Goal: Task Accomplishment & Management: Manage account settings

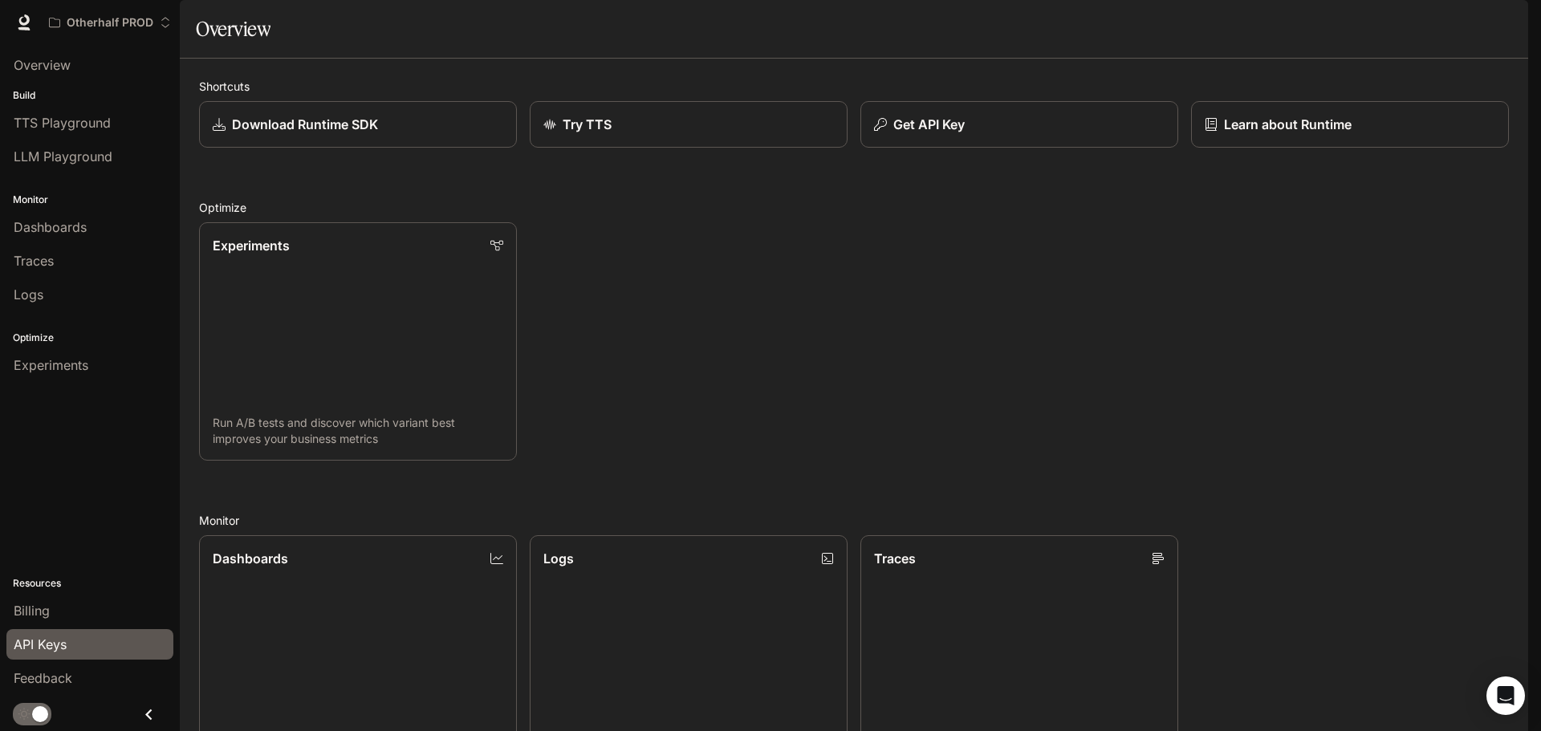
click at [70, 649] on div "API Keys" at bounding box center [90, 644] width 153 height 19
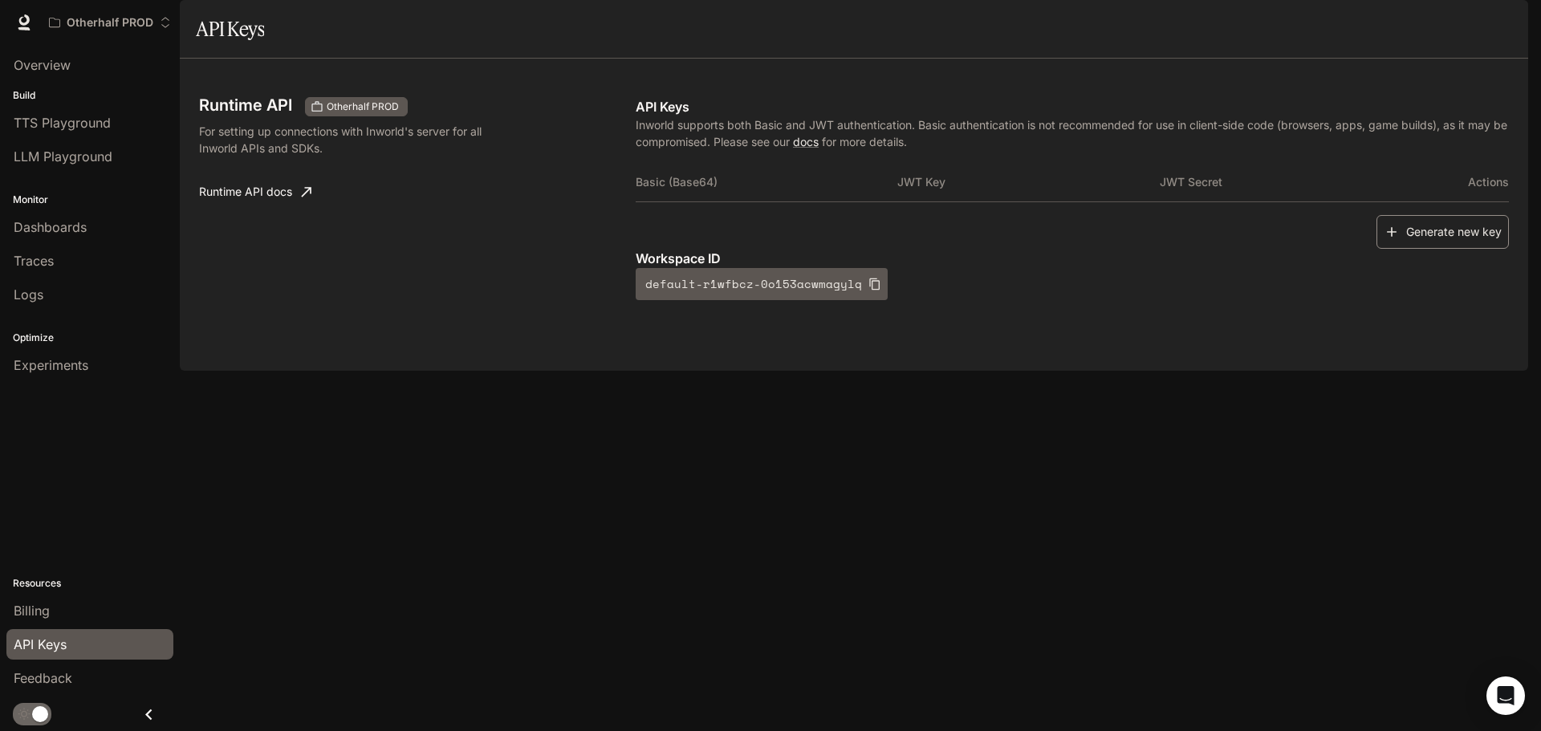
click at [1426, 250] on button "Generate new key" at bounding box center [1443, 232] width 132 height 35
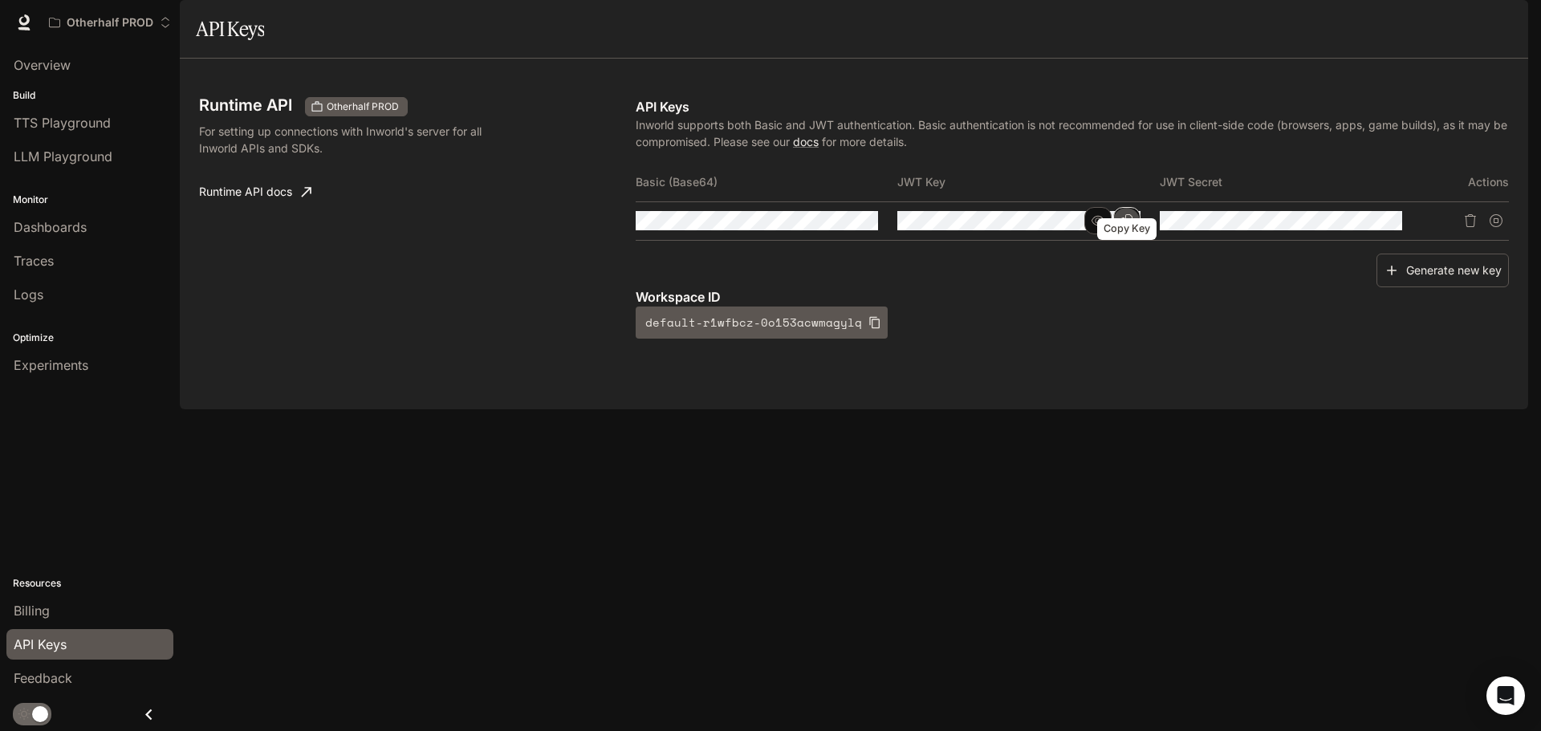
click at [1120, 227] on icon "Copy Key" at bounding box center [1126, 220] width 13 height 13
click at [1388, 234] on button "Copy Secret" at bounding box center [1388, 220] width 27 height 27
click at [865, 227] on icon "Copy Basic (Base64)" at bounding box center [864, 220] width 13 height 13
click at [425, 262] on div "Runtime API Otherhalf PROD For setting up connections with Inworld's server for…" at bounding box center [417, 218] width 437 height 242
click at [1421, 17] on span "Documentation" at bounding box center [1434, 23] width 79 height 20
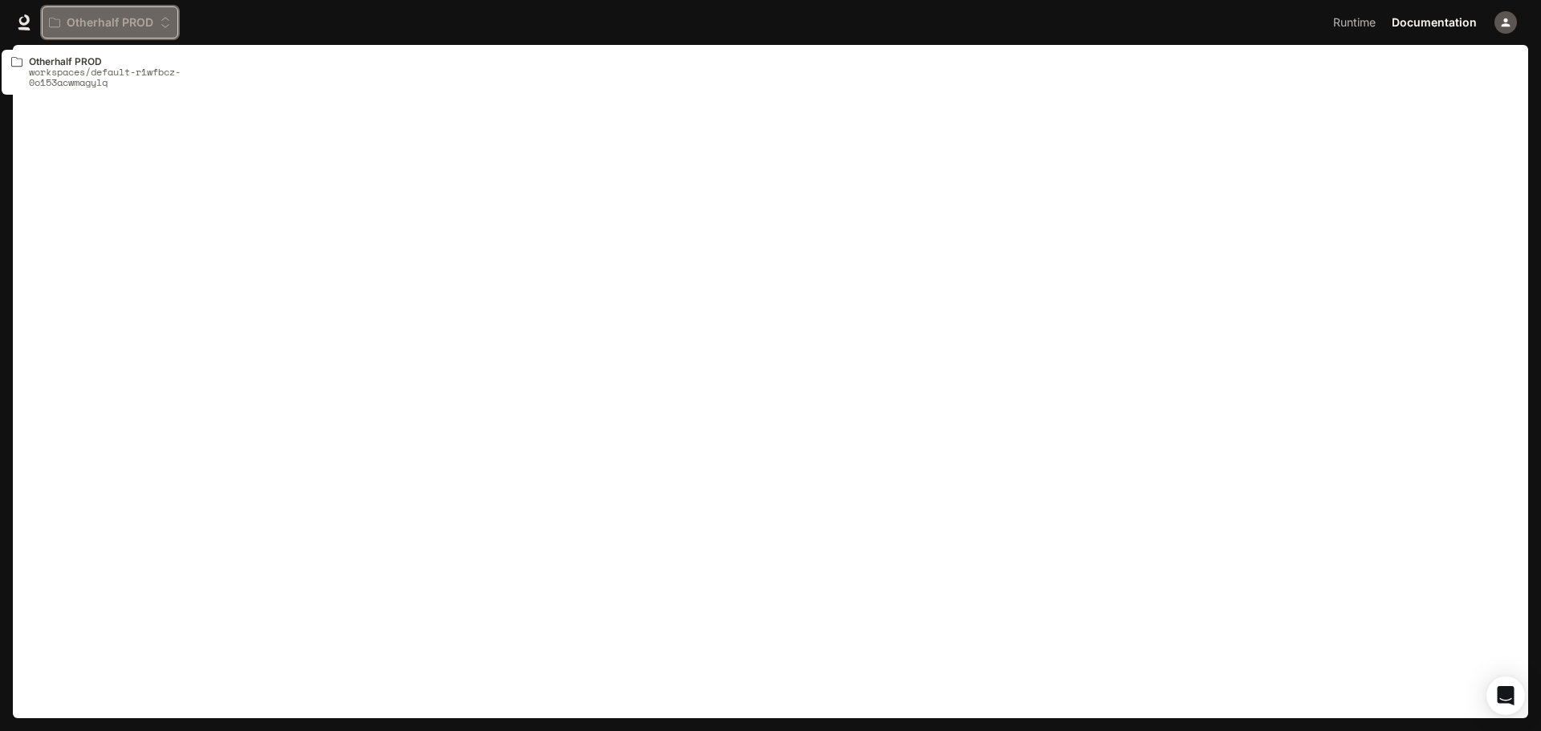
click at [136, 16] on p "Otherhalf PROD" at bounding box center [110, 23] width 87 height 14
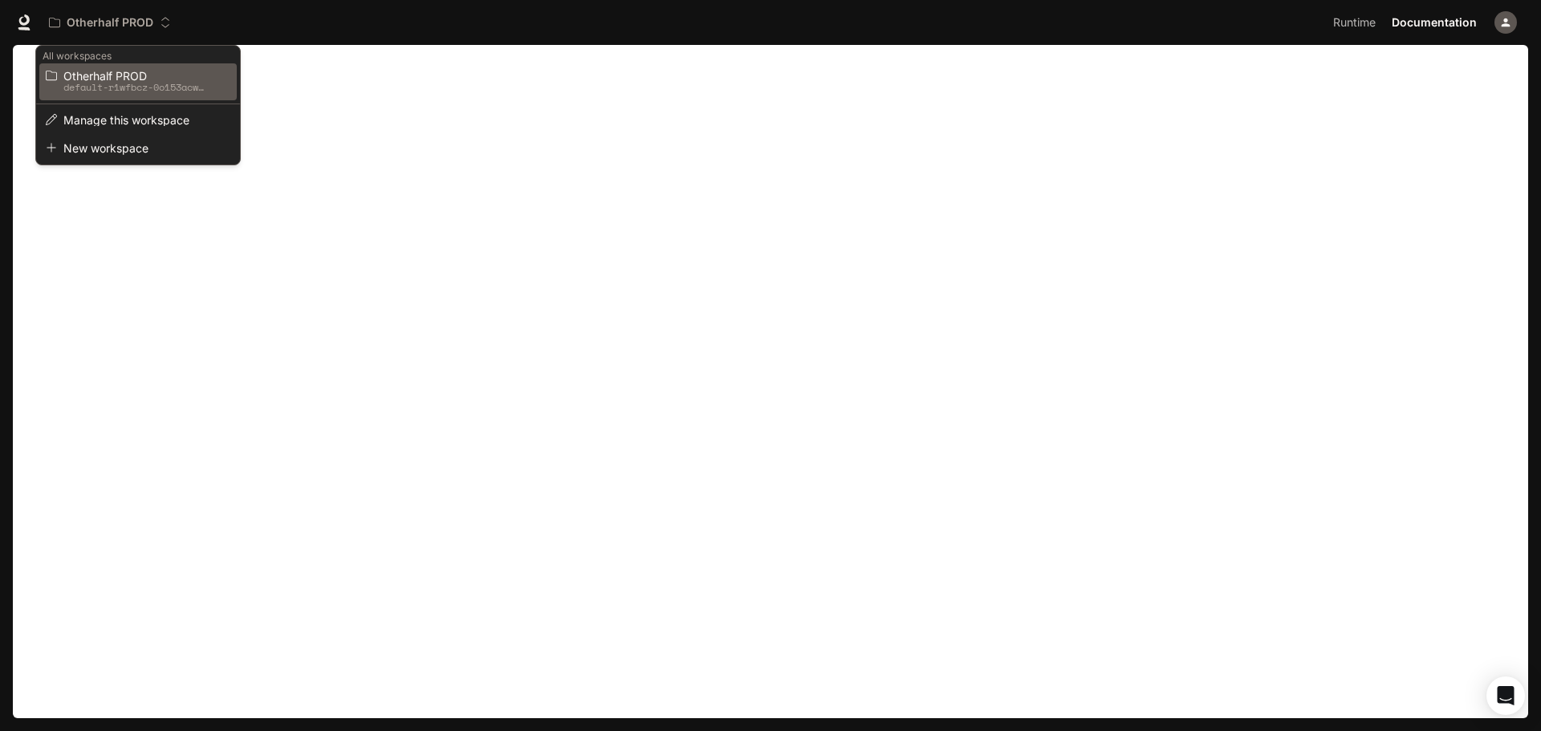
click at [112, 82] on p "default-r1wfbcz-0o153acwmagylq" at bounding box center [135, 87] width 144 height 11
click at [97, 294] on div "Open workspace menu" at bounding box center [770, 365] width 1541 height 731
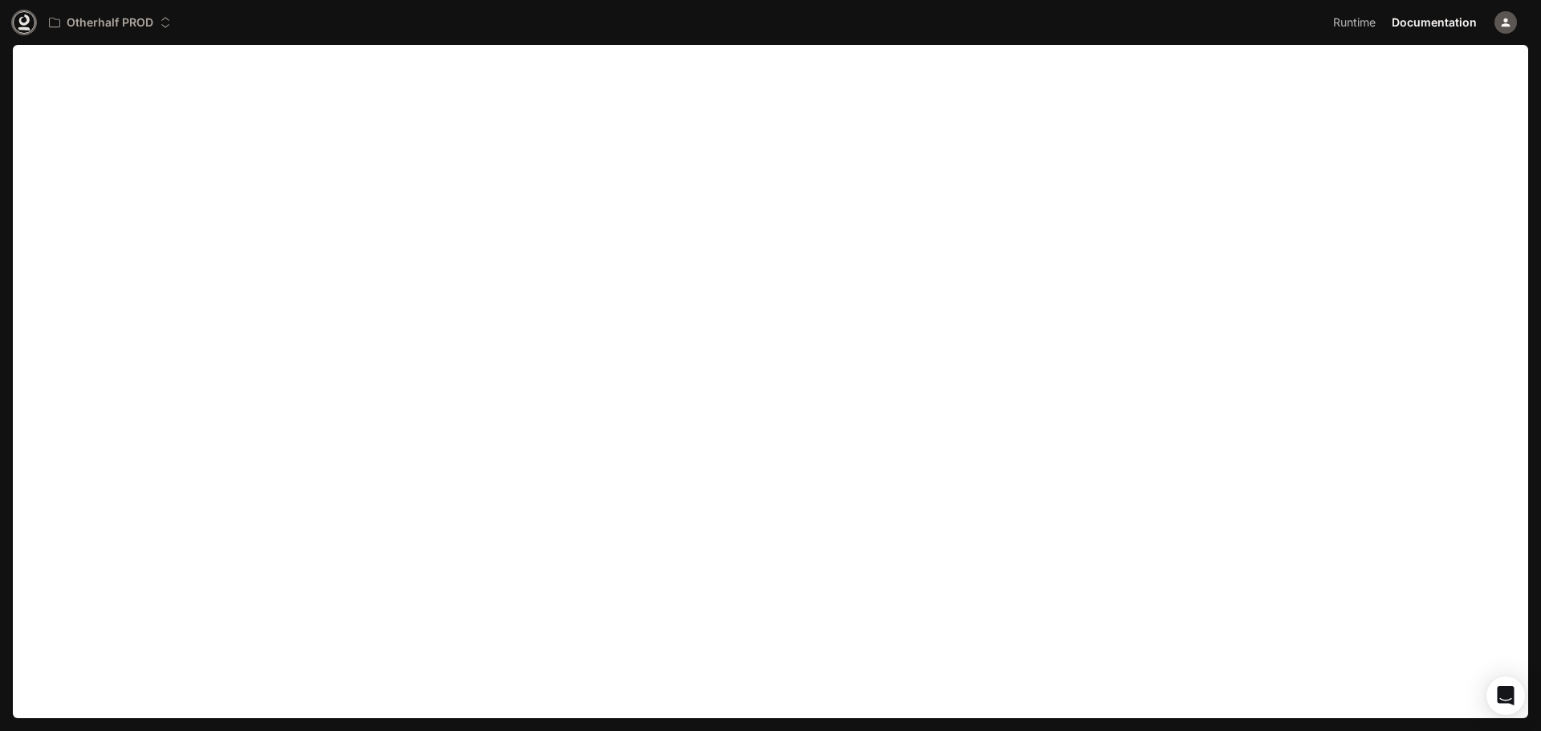
click at [16, 20] on icon at bounding box center [24, 22] width 16 height 16
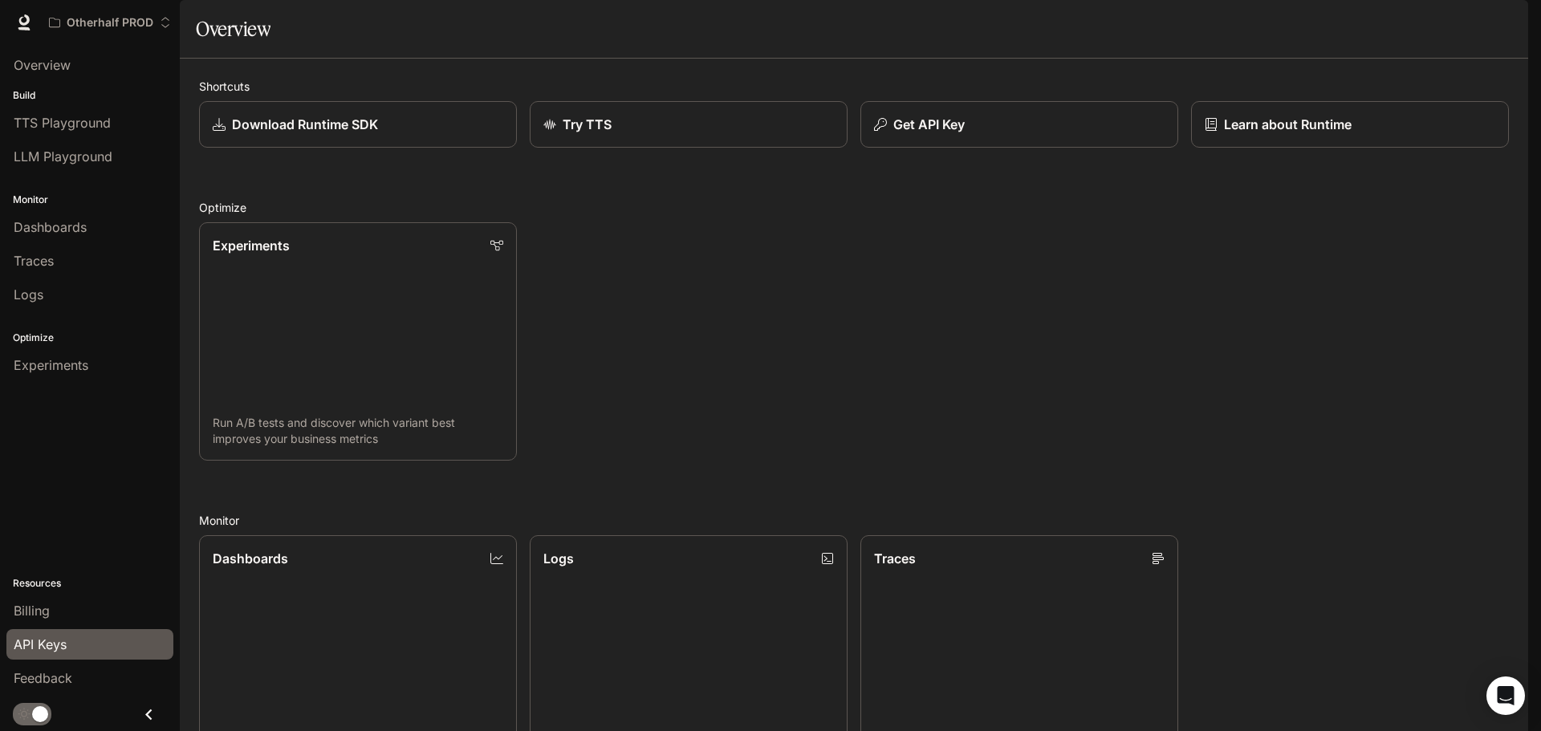
click at [22, 641] on span "API Keys" at bounding box center [40, 644] width 53 height 19
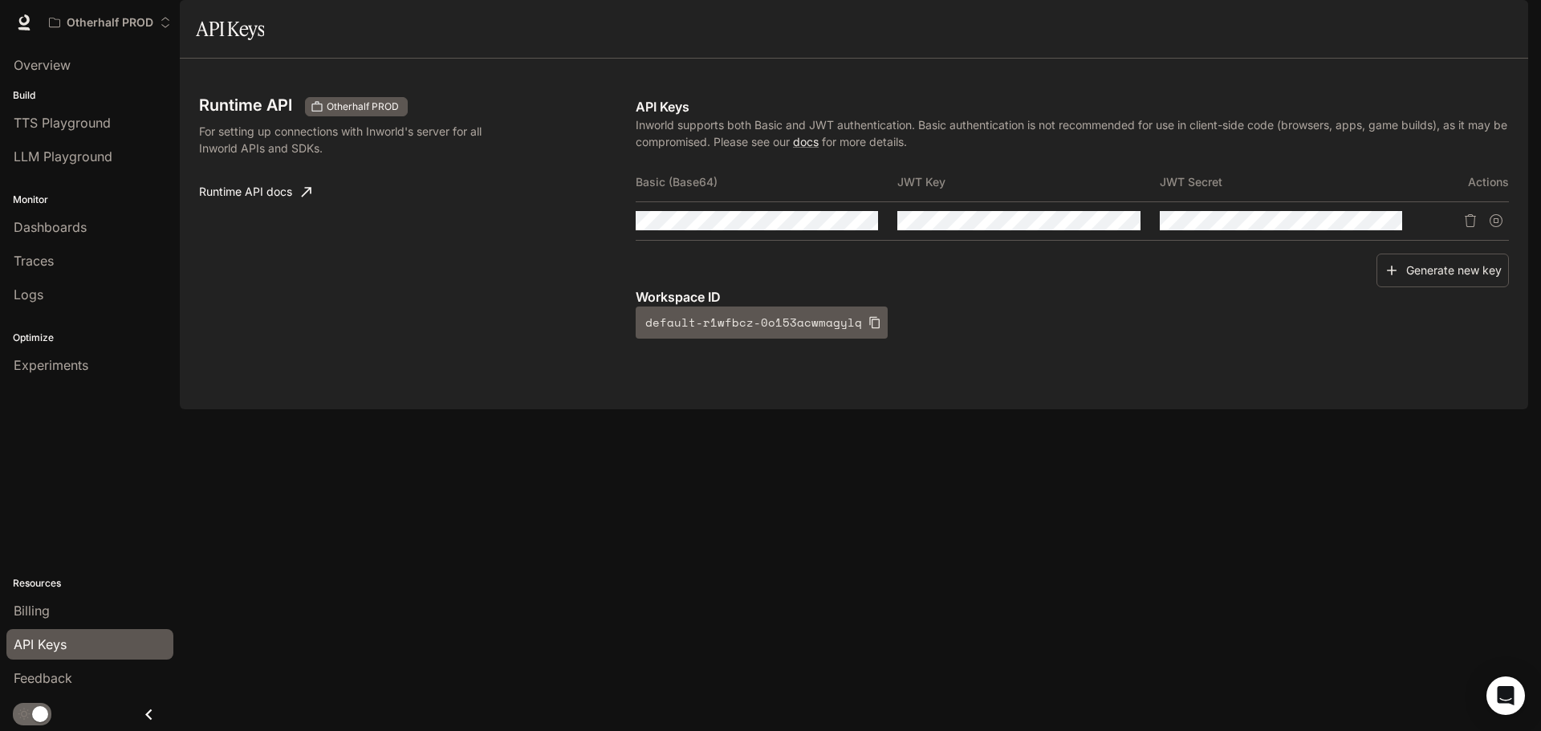
click at [482, 336] on div "Runtime API Otherhalf PROD For setting up connections with Inworld's server for…" at bounding box center [417, 218] width 437 height 242
click at [531, 316] on div "Runtime API Otherhalf PROD For setting up connections with Inworld's server for…" at bounding box center [417, 218] width 437 height 242
